Goal: Information Seeking & Learning: Understand process/instructions

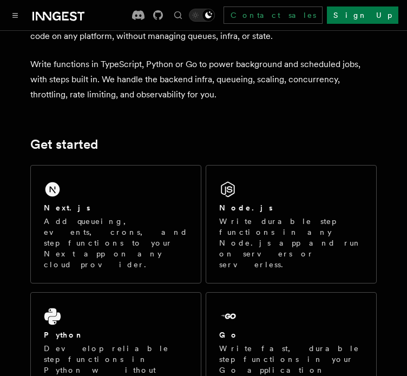
click at [110, 206] on div "Next.js" at bounding box center [116, 207] width 144 height 11
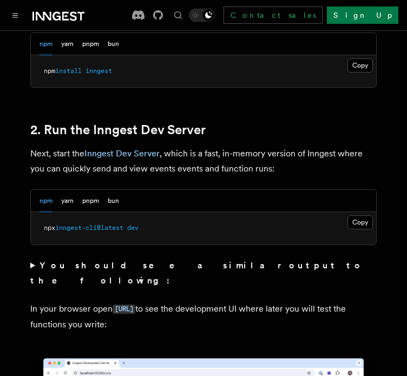
scroll to position [722, 0]
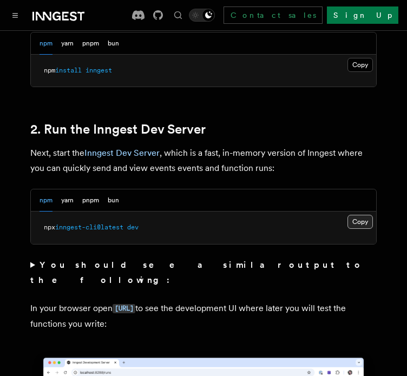
click at [361, 215] on button "Copy Copied" at bounding box center [359, 222] width 25 height 14
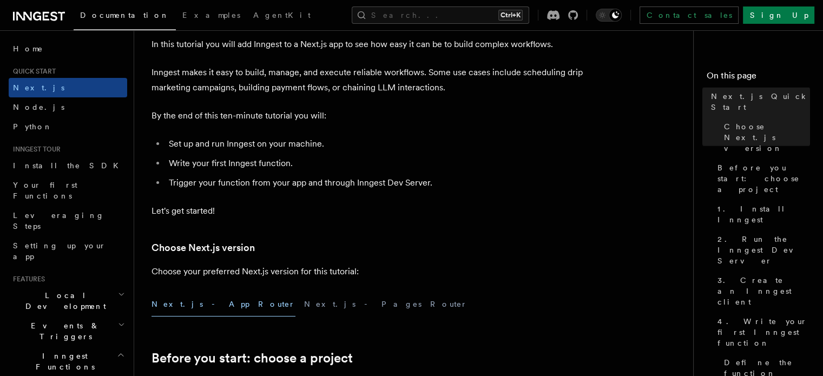
scroll to position [0, 0]
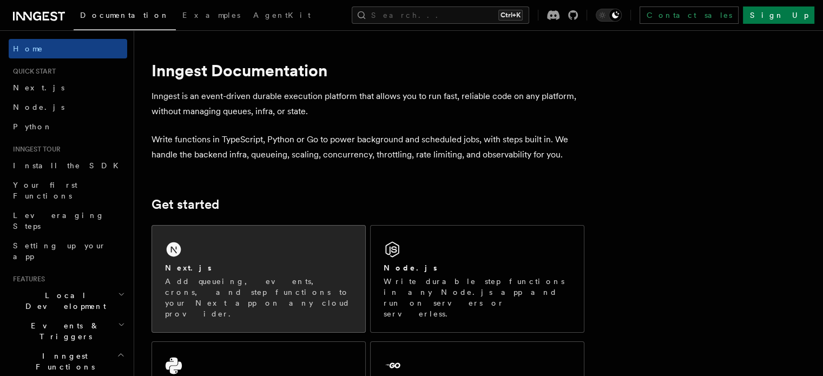
click at [198, 295] on p "Add queueing, events, crons, and step functions to your Next app on any cloud p…" at bounding box center [258, 297] width 187 height 43
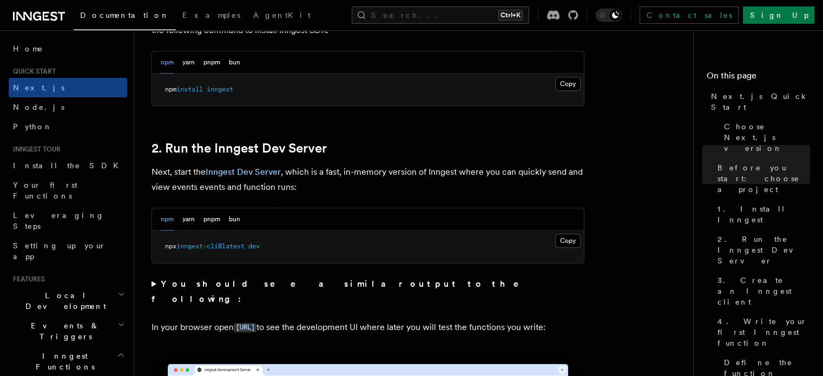
scroll to position [745, 0]
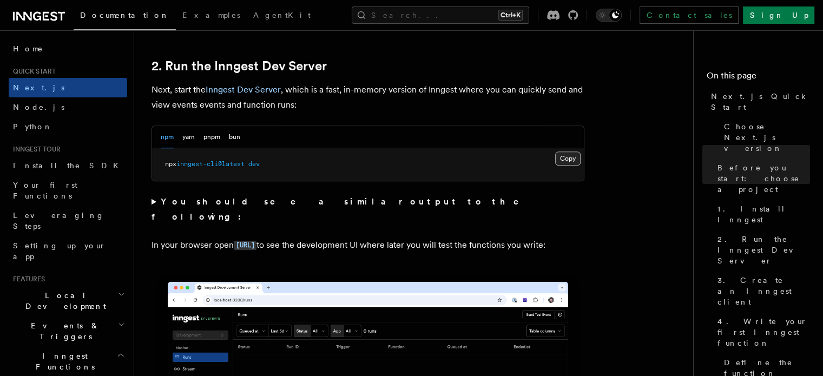
click at [572, 160] on button "Copy Copied" at bounding box center [567, 159] width 25 height 14
